Goal: Transaction & Acquisition: Purchase product/service

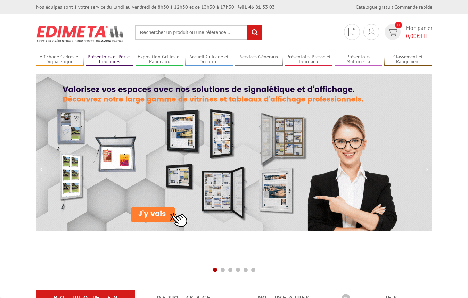
click at [106, 59] on link "Présentoirs et Porte-brochures" at bounding box center [110, 59] width 48 height 11
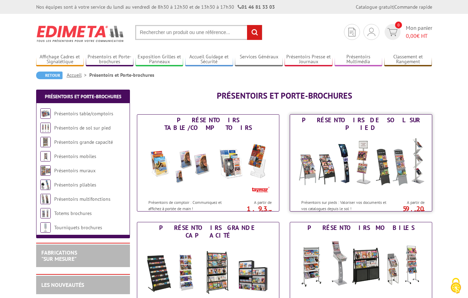
click at [343, 153] on img at bounding box center [361, 164] width 129 height 63
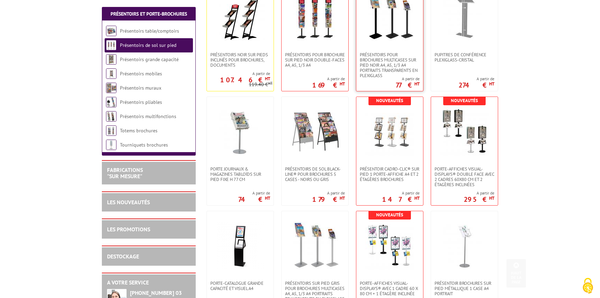
scroll to position [186, 0]
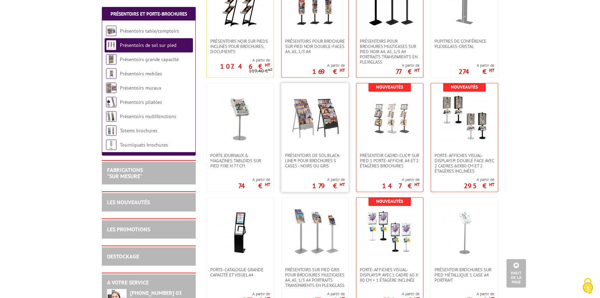
click at [346, 130] on link at bounding box center [315, 118] width 67 height 70
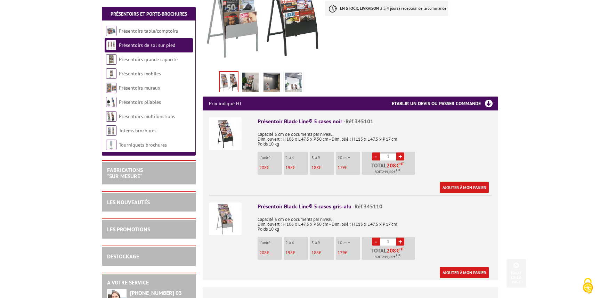
scroll to position [195, 0]
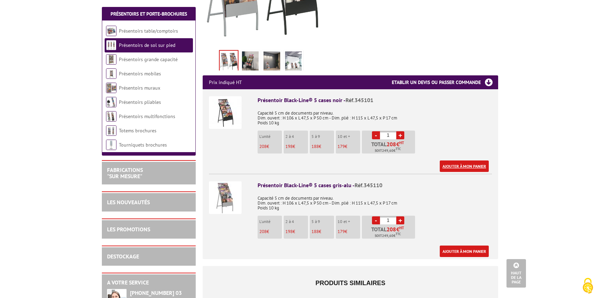
click at [457, 161] on link "Ajouter à mon panier" at bounding box center [464, 166] width 49 height 11
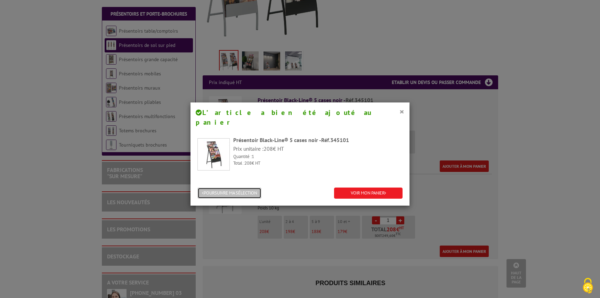
click at [250, 188] on button "POURSUIVRE MA SÉLECTION" at bounding box center [229, 193] width 64 height 11
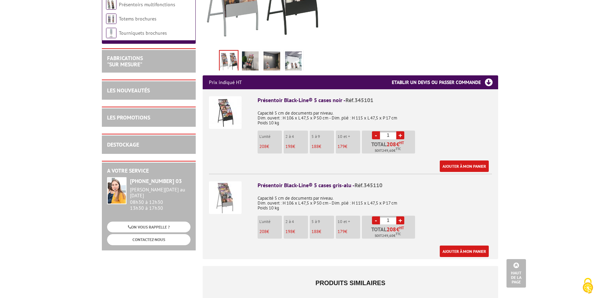
scroll to position [0, 0]
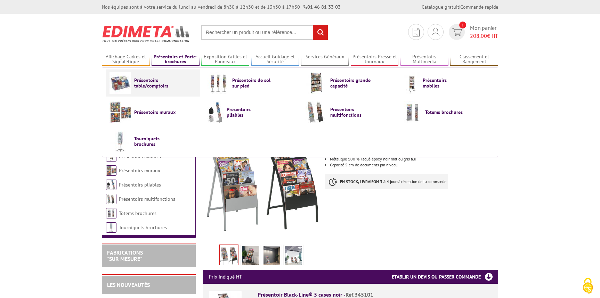
click at [165, 86] on span "Présentoirs table/comptoirs" at bounding box center [155, 83] width 42 height 11
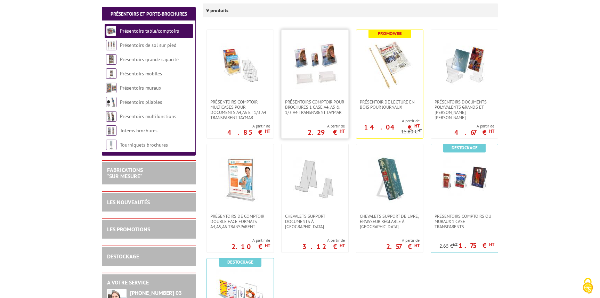
scroll to position [138, 0]
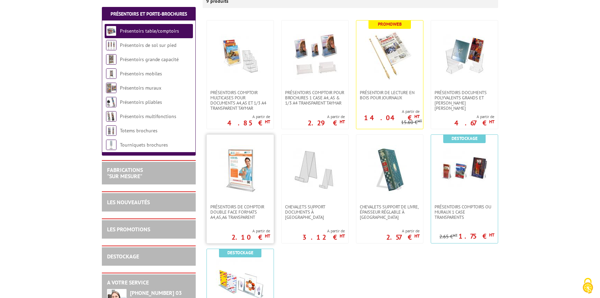
click at [244, 171] on img at bounding box center [240, 169] width 49 height 49
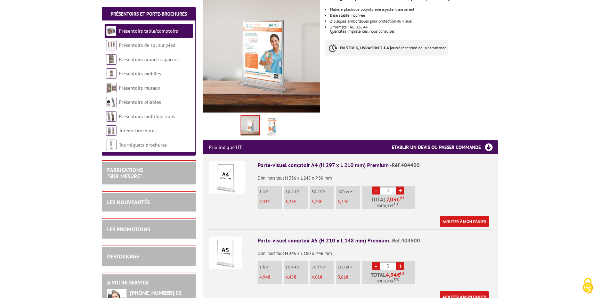
scroll to position [130, 0]
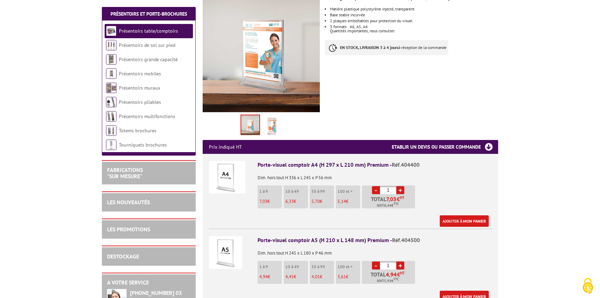
click at [398, 262] on link "+" at bounding box center [400, 266] width 8 height 8
type input "2"
click at [466, 291] on link "Ajouter à mon panier" at bounding box center [464, 296] width 49 height 11
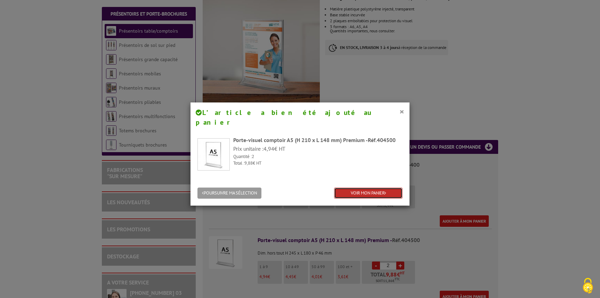
click at [390, 188] on link "VOIR MON PANIER" at bounding box center [368, 193] width 68 height 11
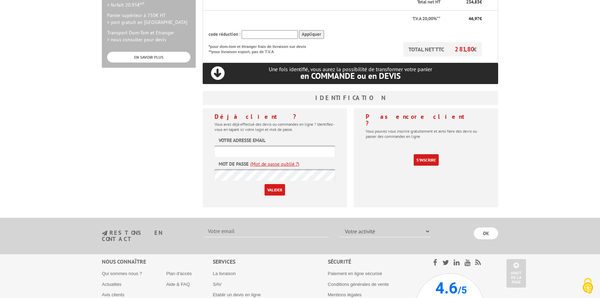
scroll to position [248, 0]
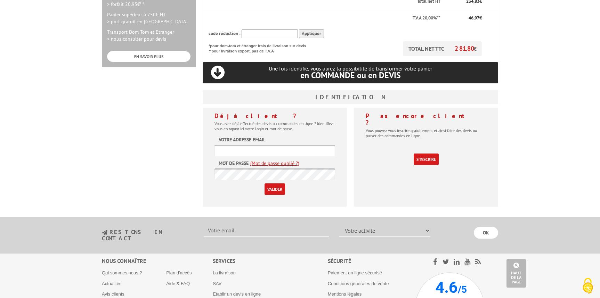
click at [308, 145] on input "text" at bounding box center [274, 150] width 121 height 11
type input "annafabreguettes@craf2s.fr"
click at [274, 184] on input "Valider" at bounding box center [275, 189] width 21 height 11
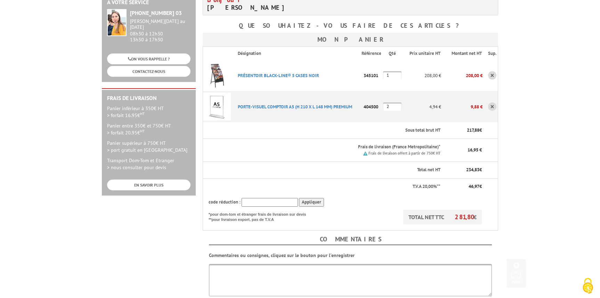
scroll to position [110, 0]
click at [305, 76] on link "PRéSENTOIR BLACK-LINE® 5 CASES NOIR" at bounding box center [278, 75] width 81 height 6
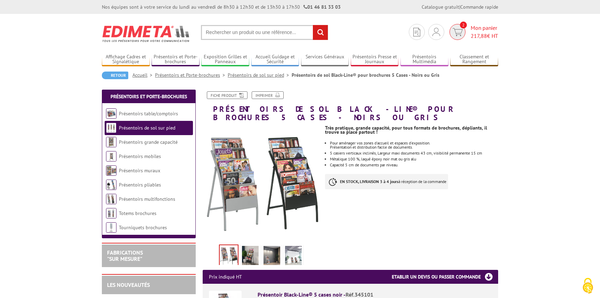
click at [489, 25] on span "Mon panier 217,88 € HT" at bounding box center [484, 32] width 27 height 16
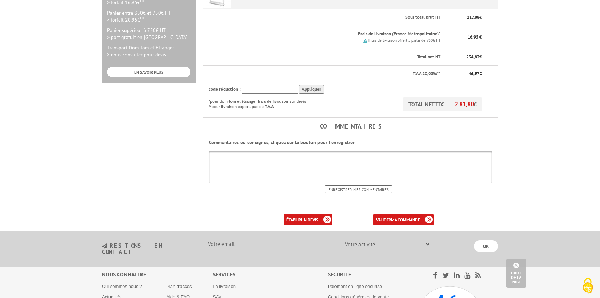
scroll to position [224, 0]
click at [416, 220] on b "ma commande" at bounding box center [405, 219] width 29 height 5
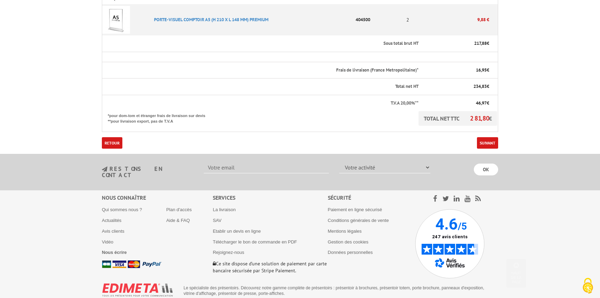
scroll to position [229, 0]
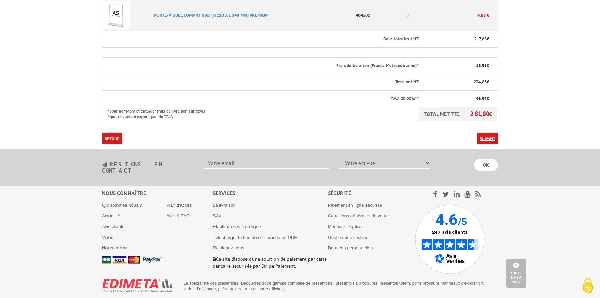
click at [494, 144] on link "Suivant" at bounding box center [487, 138] width 21 height 11
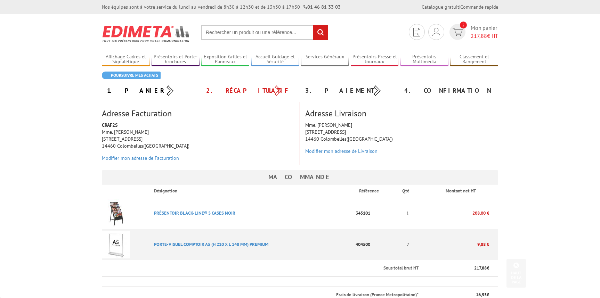
scroll to position [229, 0]
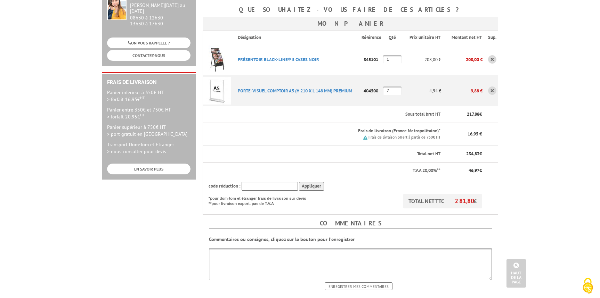
scroll to position [115, 0]
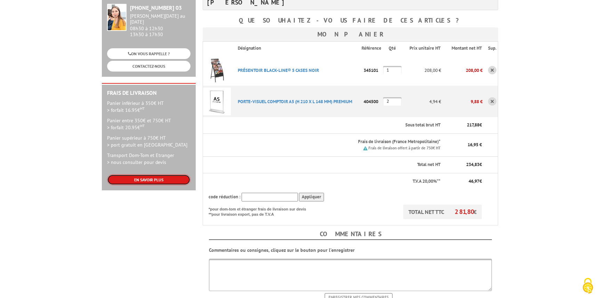
click at [143, 177] on link "EN SAVOIR PLUS" at bounding box center [148, 180] width 83 height 11
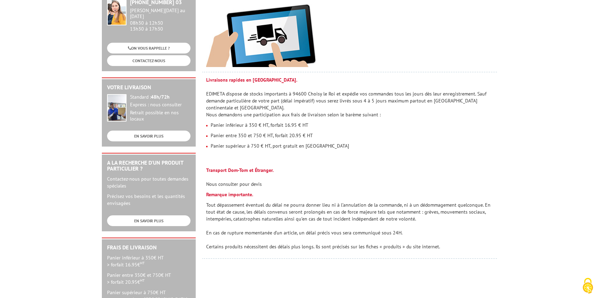
scroll to position [105, 0]
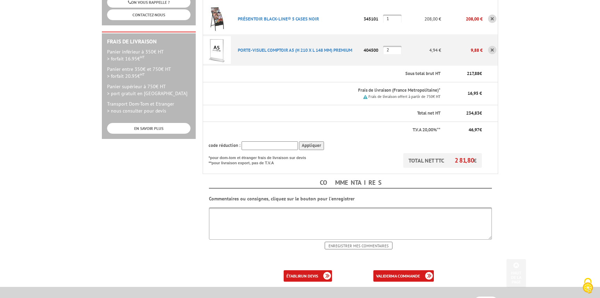
scroll to position [227, 0]
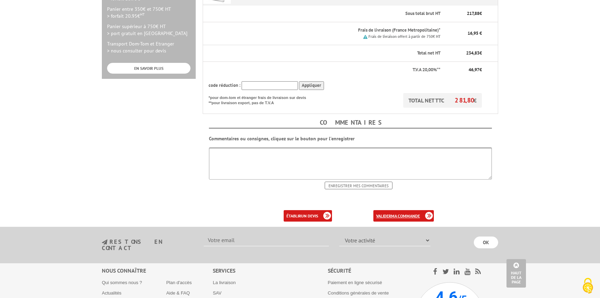
click at [406, 217] on b "ma commande" at bounding box center [405, 215] width 29 height 5
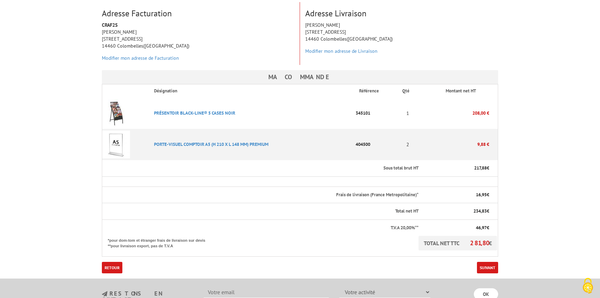
scroll to position [119, 0]
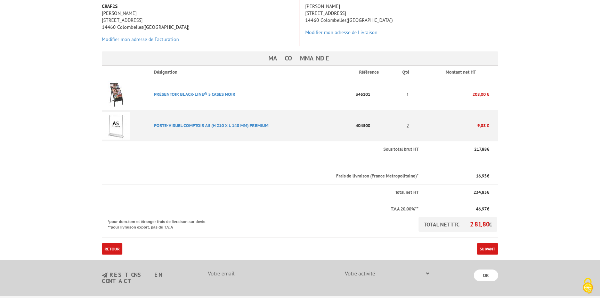
click at [484, 246] on link "Suivant" at bounding box center [487, 248] width 21 height 11
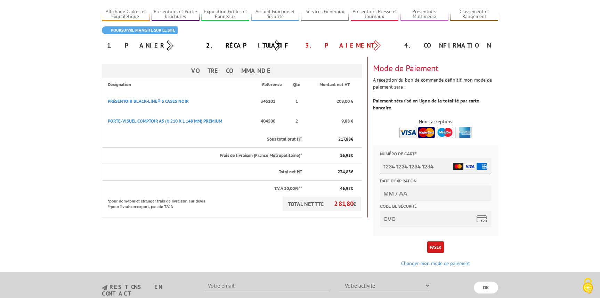
click at [415, 167] on input "Numéro de carte" at bounding box center [435, 167] width 111 height 16
type input "5293 1302 3015 9782"
click at [440, 192] on input "Date d'expiration" at bounding box center [435, 194] width 111 height 16
type input "03/28"
click at [442, 220] on input "Code de sécurité" at bounding box center [435, 219] width 111 height 16
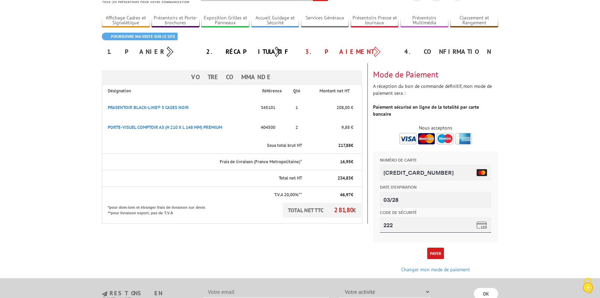
scroll to position [52, 0]
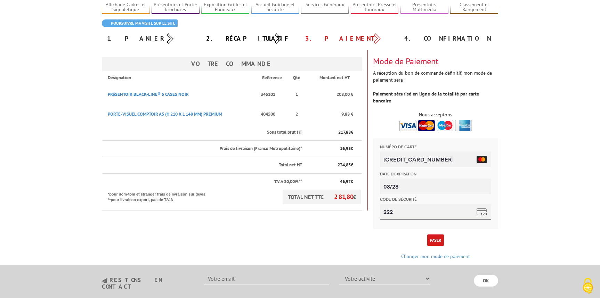
type input "222"
click at [436, 235] on button "Payer" at bounding box center [435, 240] width 17 height 11
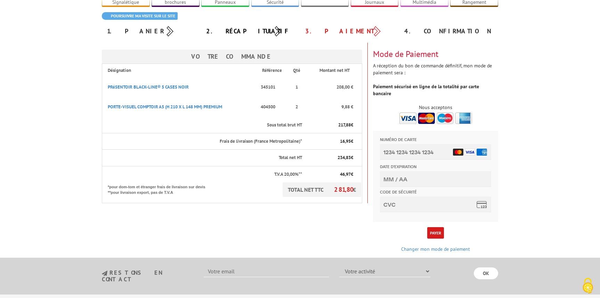
click at [437, 227] on button "Payer" at bounding box center [435, 232] width 17 height 11
